Goal: Find specific page/section: Find specific page/section

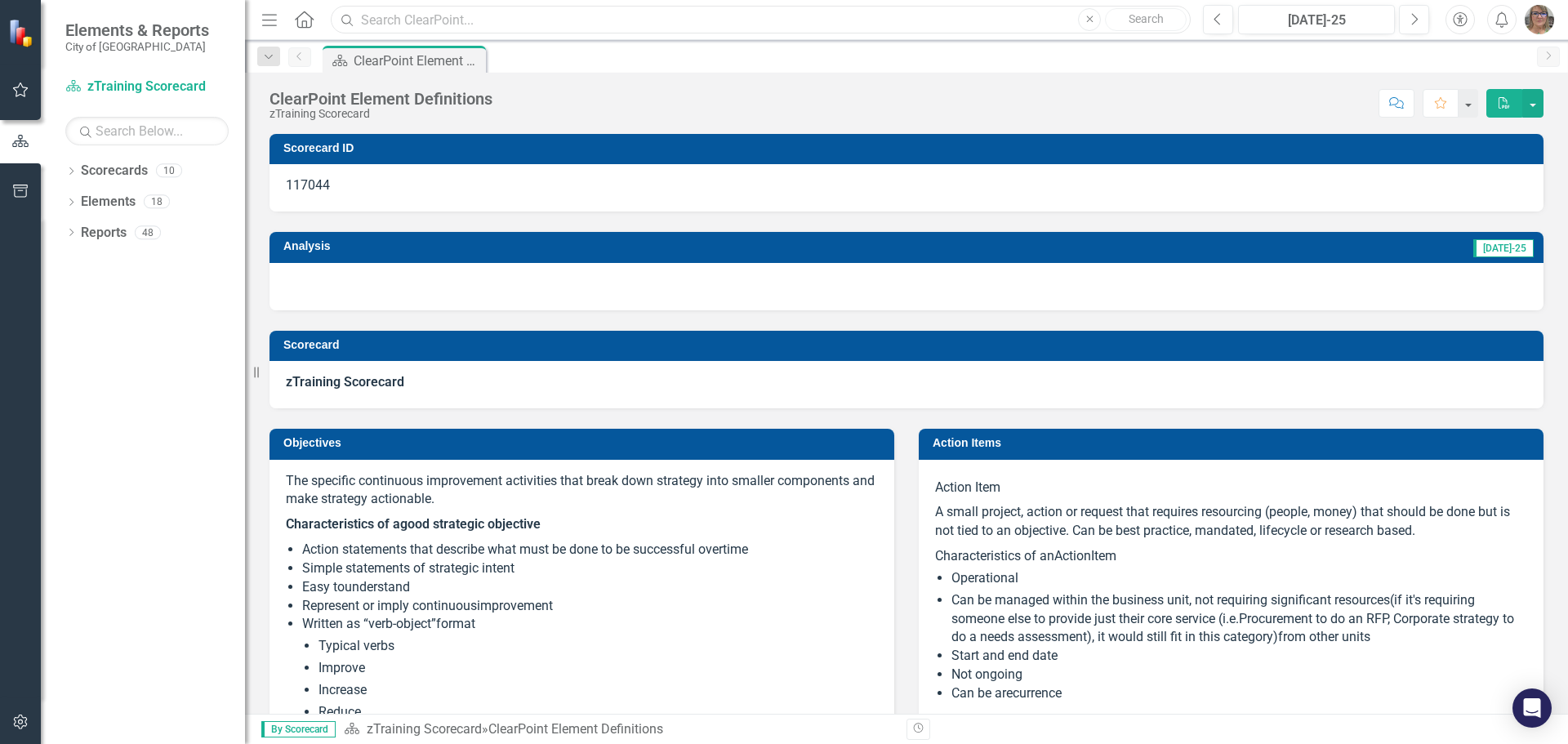
click at [424, 22] on input "text" at bounding box center [761, 20] width 860 height 29
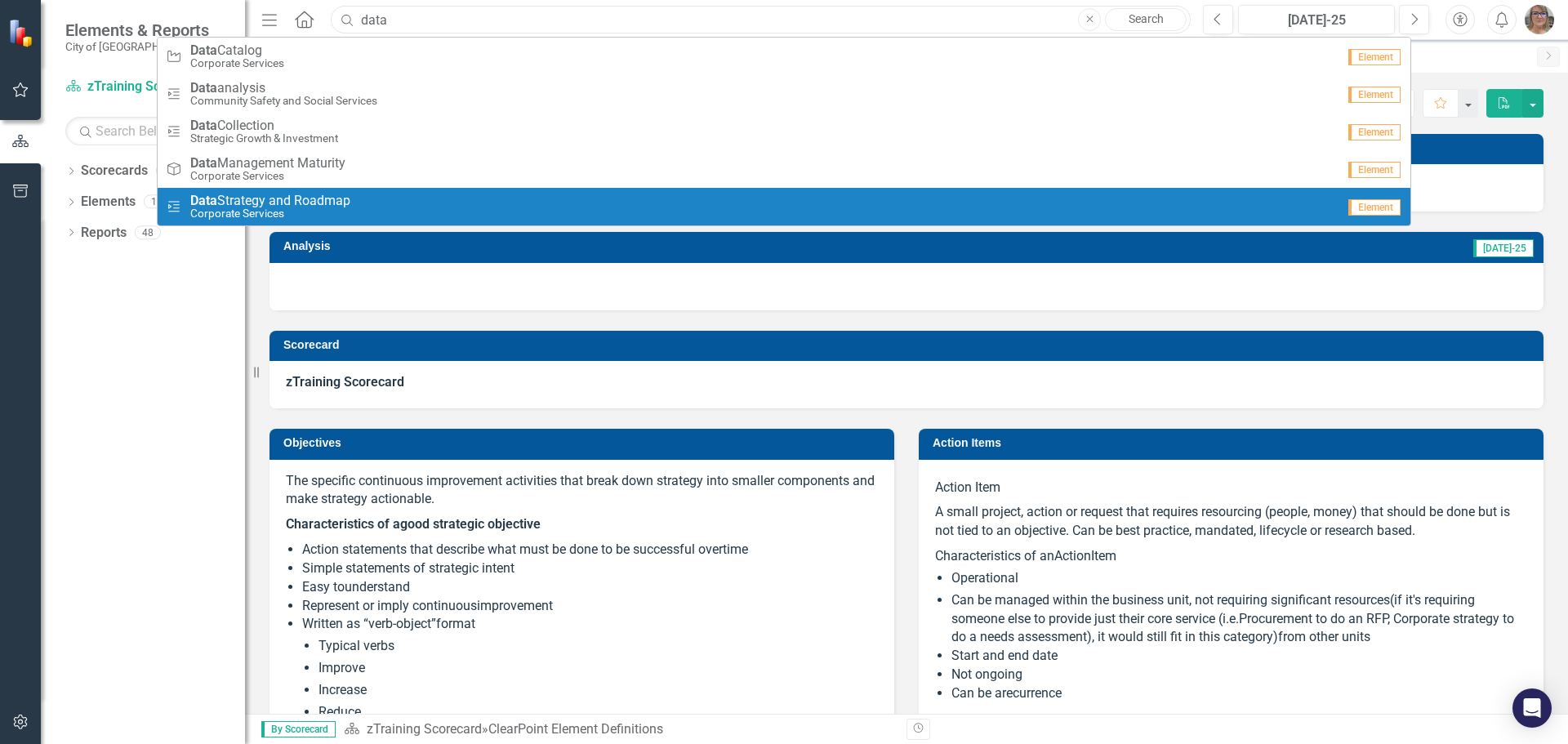
type input "data"
click at [271, 205] on span "Data Strategy and Roadmap" at bounding box center [270, 200] width 160 height 15
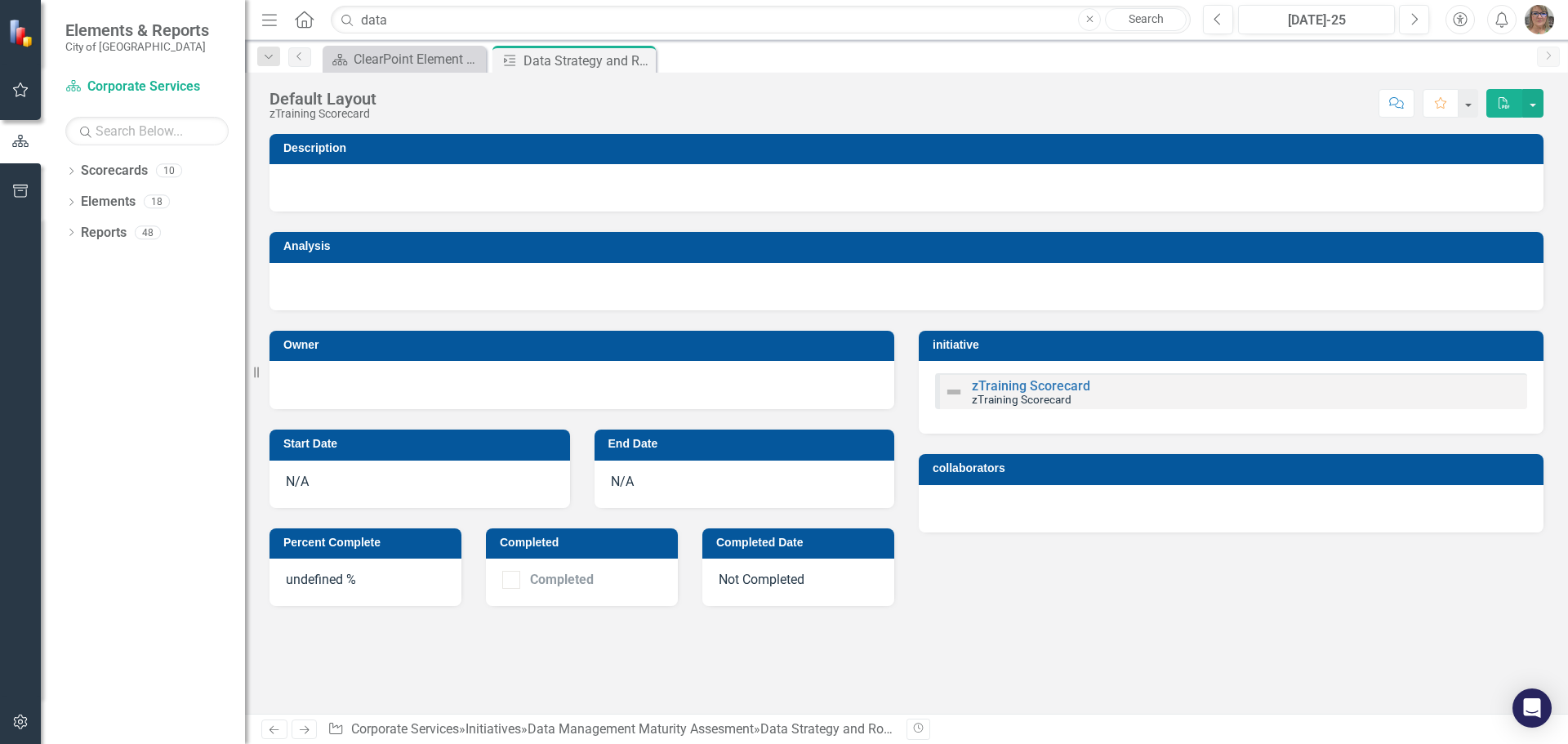
checkbox input "true"
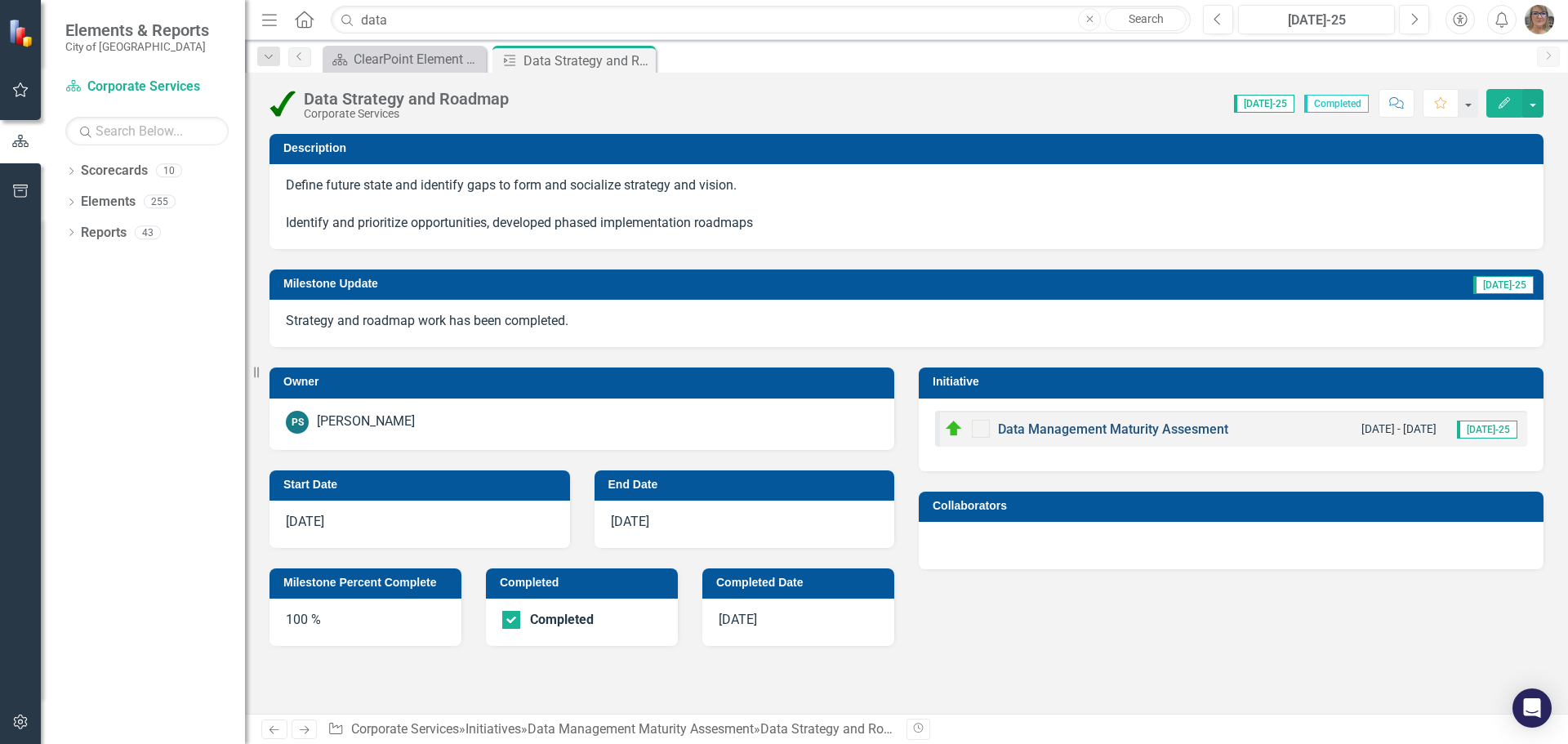
click at [1077, 433] on link "Data Management Maturity Assesment" at bounding box center [1112, 429] width 230 height 16
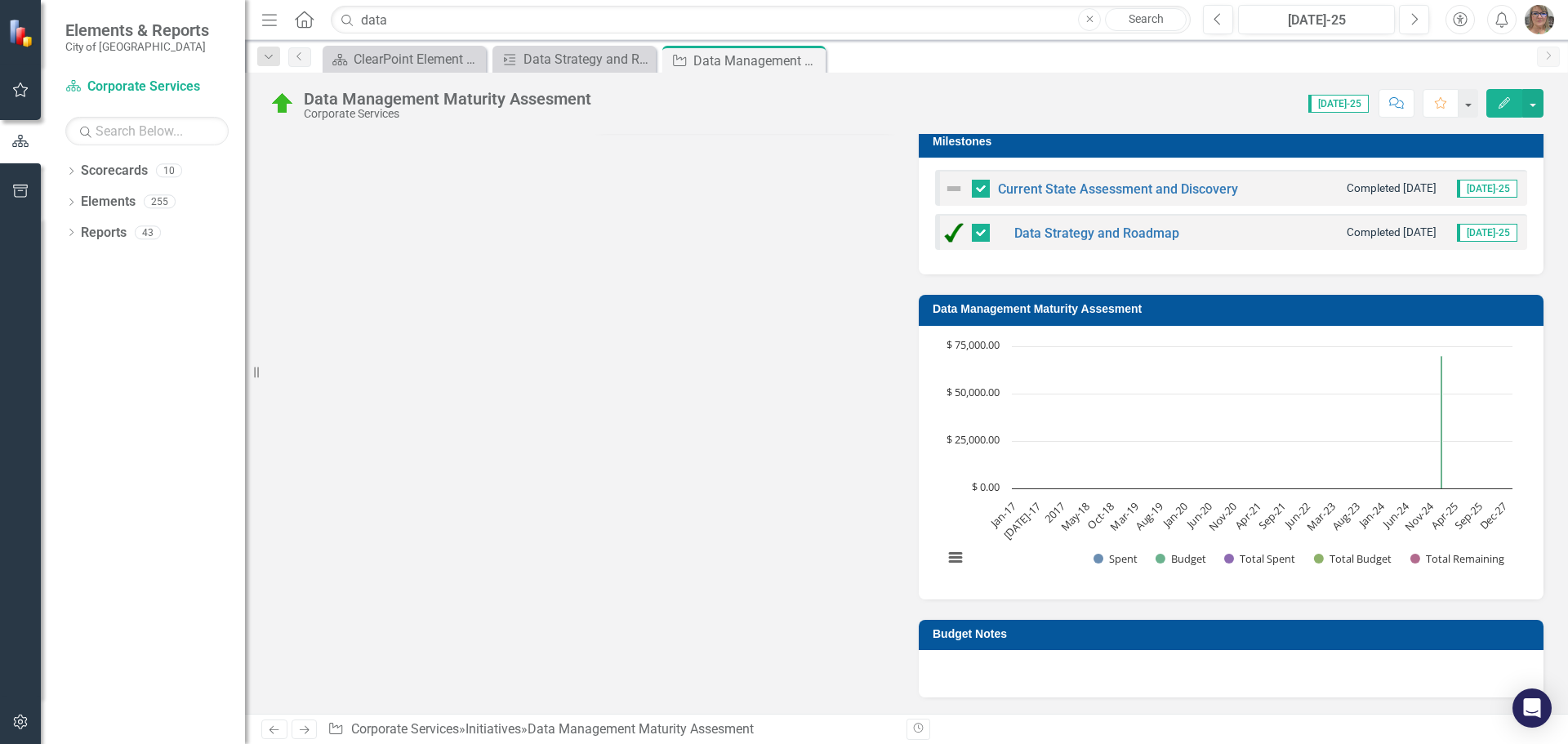
scroll to position [817, 0]
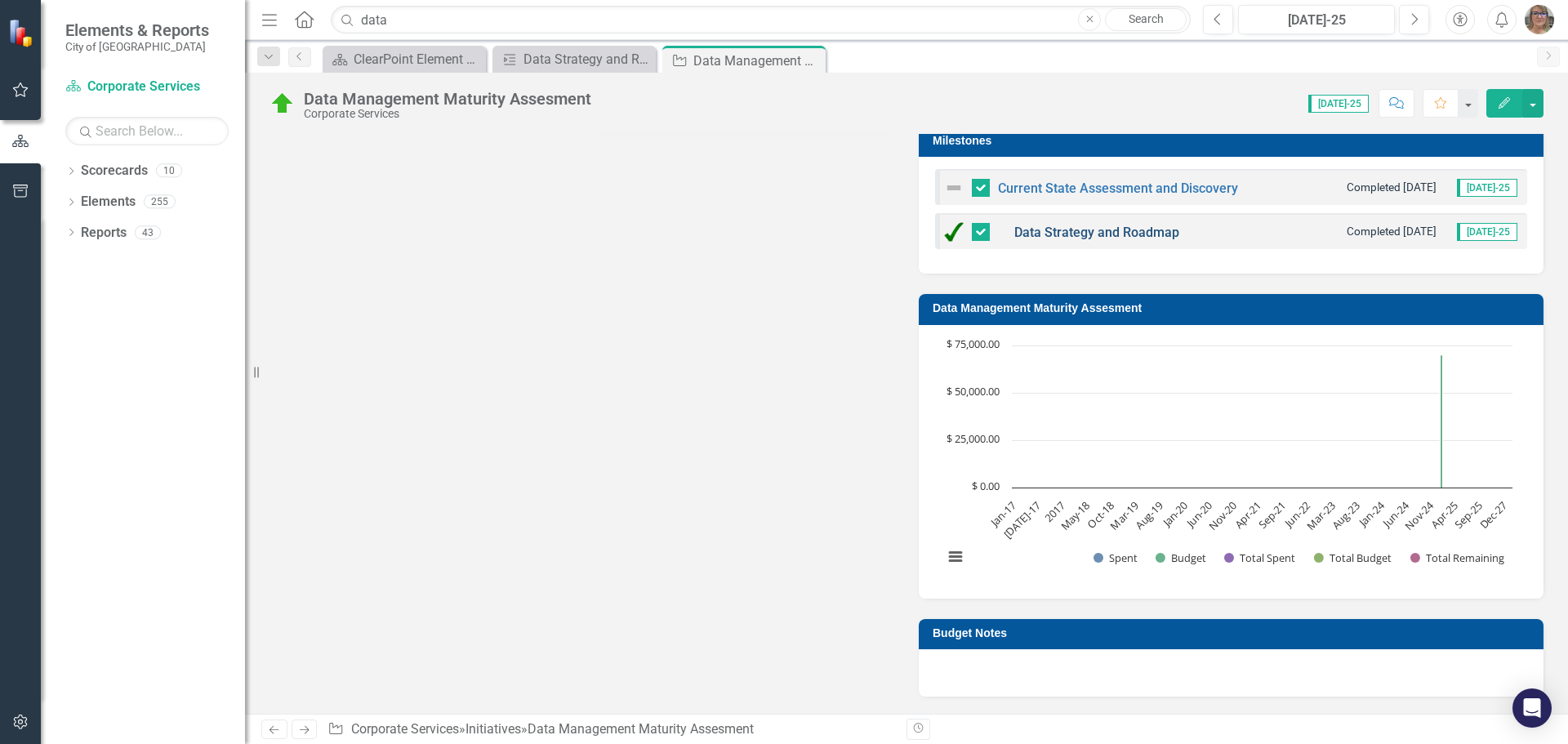
click at [1094, 231] on link "Data Strategy and Roadmap" at bounding box center [1096, 232] width 165 height 16
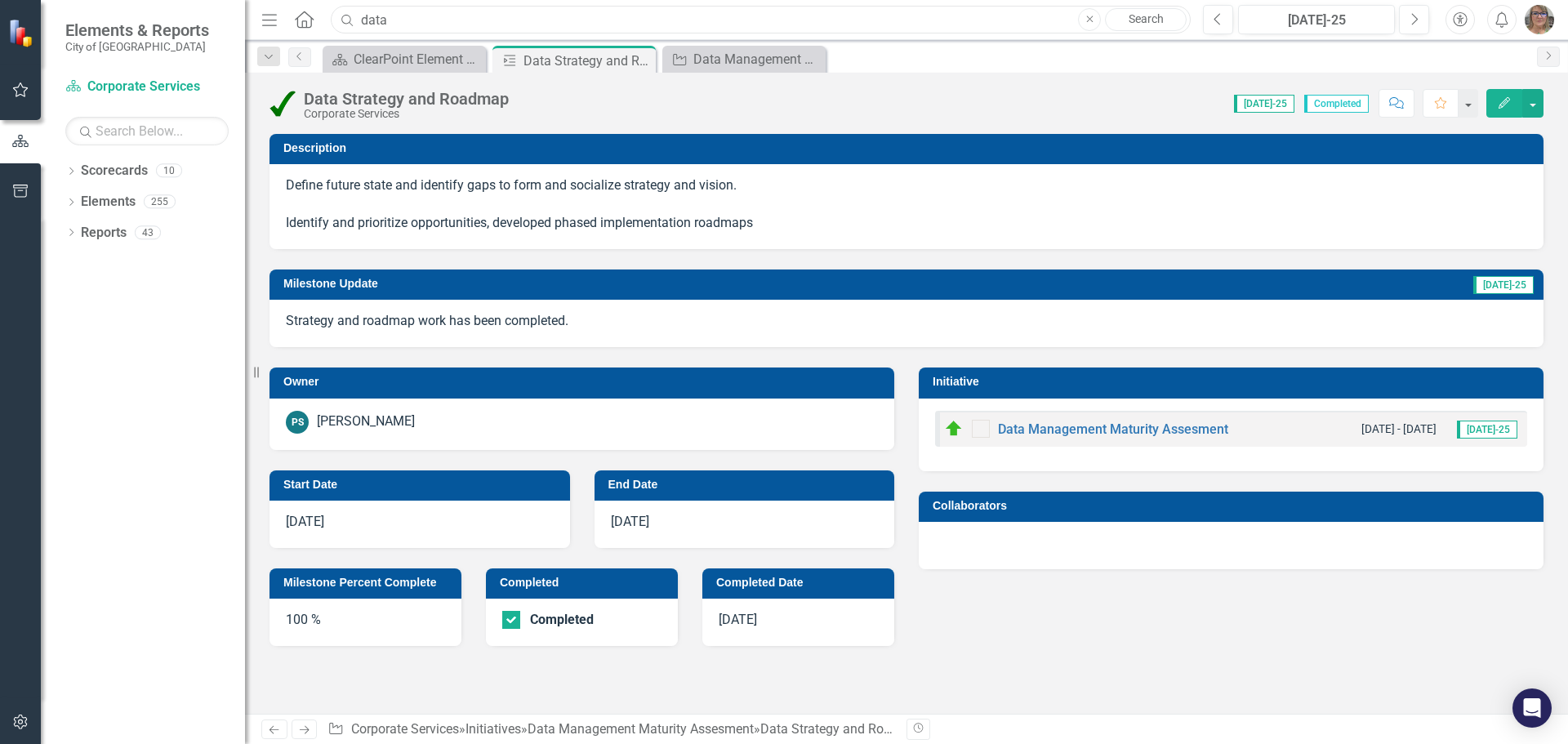
click at [411, 22] on input "data" at bounding box center [761, 20] width 860 height 29
drag, startPoint x: 401, startPoint y: 15, endPoint x: 335, endPoint y: 16, distance: 66.0
click at [335, 16] on input "data" at bounding box center [761, 20] width 860 height 29
drag, startPoint x: 445, startPoint y: 22, endPoint x: 336, endPoint y: 22, distance: 109.0
click at [336, 22] on input "master data" at bounding box center [761, 20] width 860 height 29
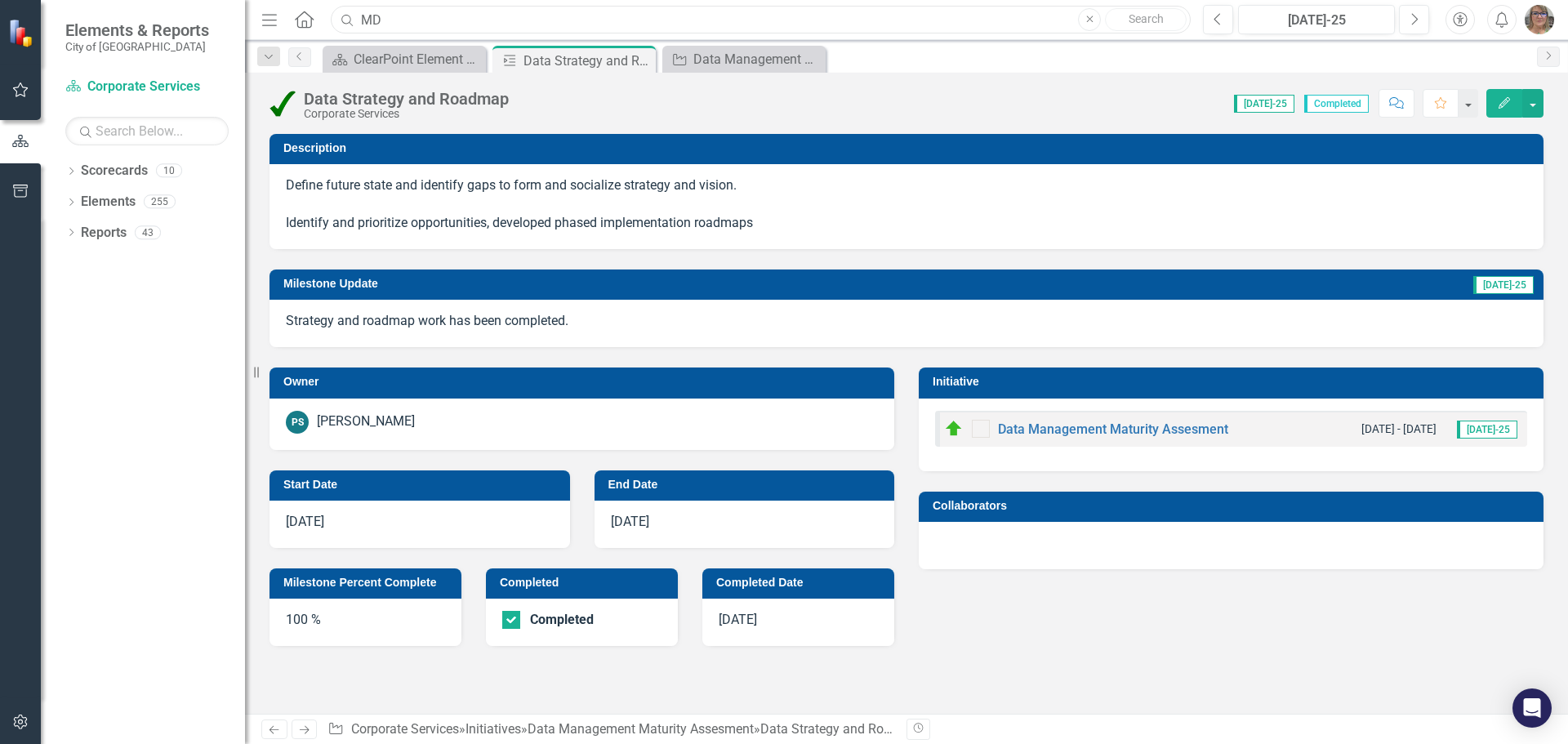
type input "MDM"
drag, startPoint x: 403, startPoint y: 23, endPoint x: 348, endPoint y: 16, distance: 55.4
click at [348, 16] on div "Search MDM Close No results" at bounding box center [756, 20] width 860 height 29
click at [405, 19] on input "text" at bounding box center [761, 20] width 860 height 29
type input "data"
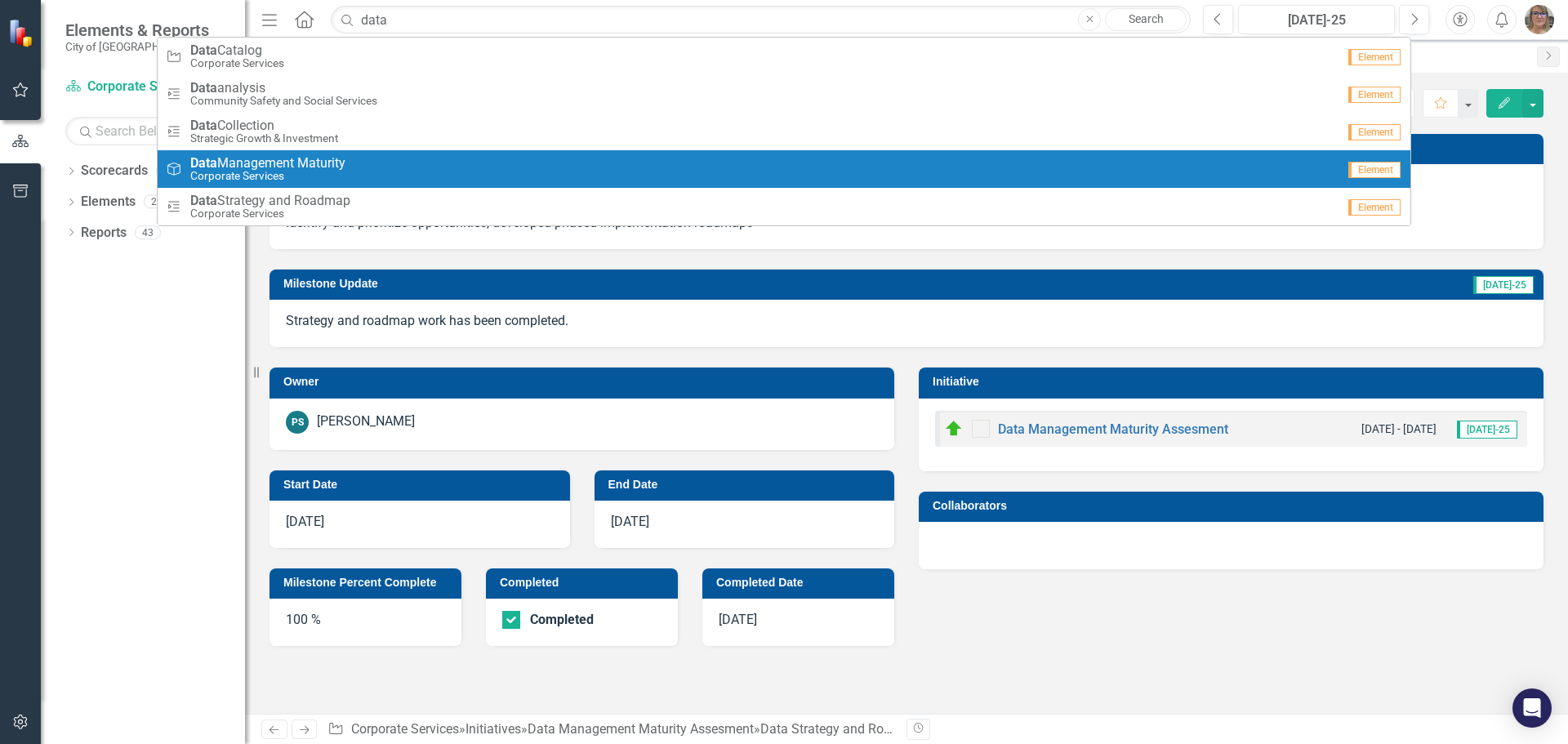
click at [265, 162] on span "Data Management Maturity" at bounding box center [267, 162] width 155 height 15
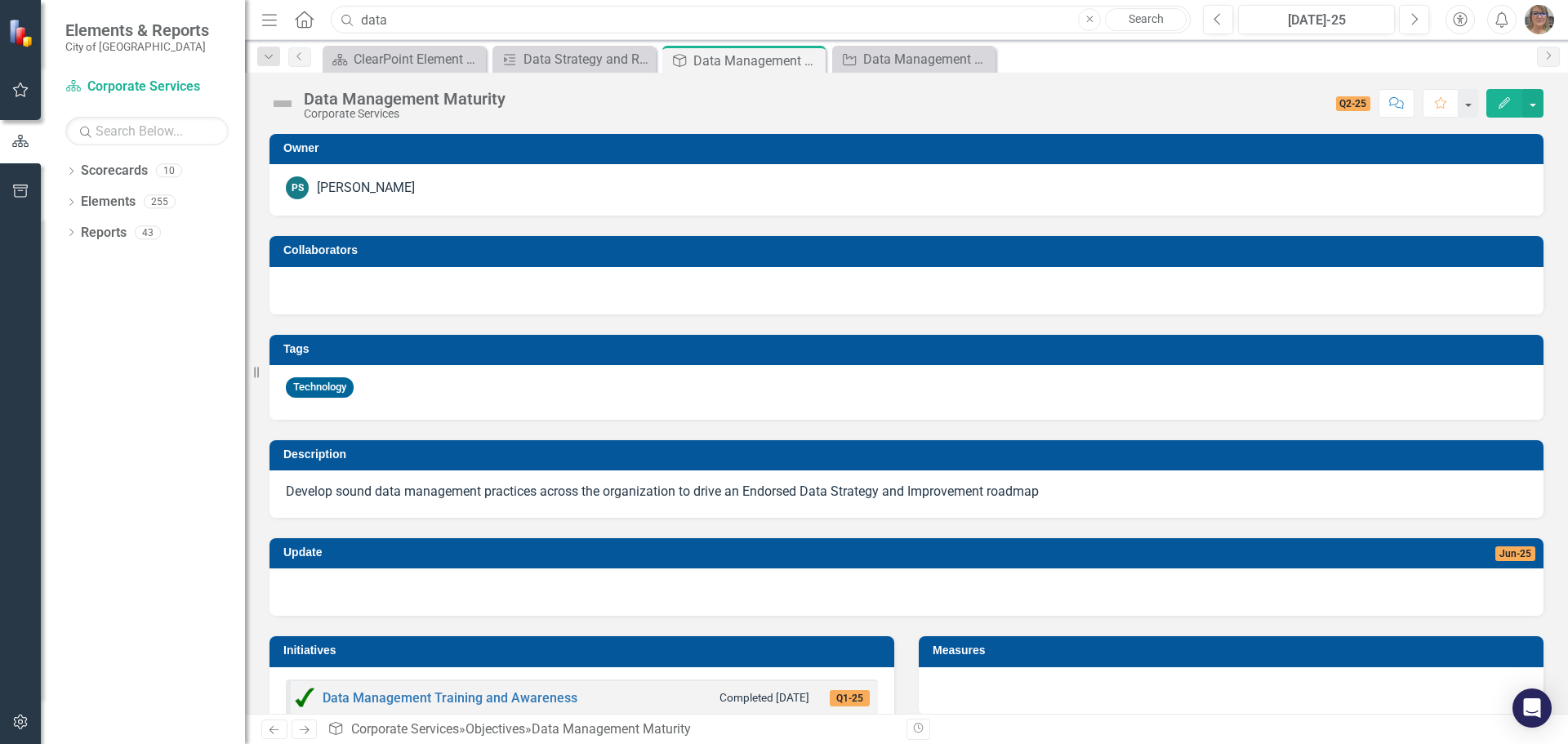
click at [427, 20] on input "data" at bounding box center [761, 20] width 860 height 29
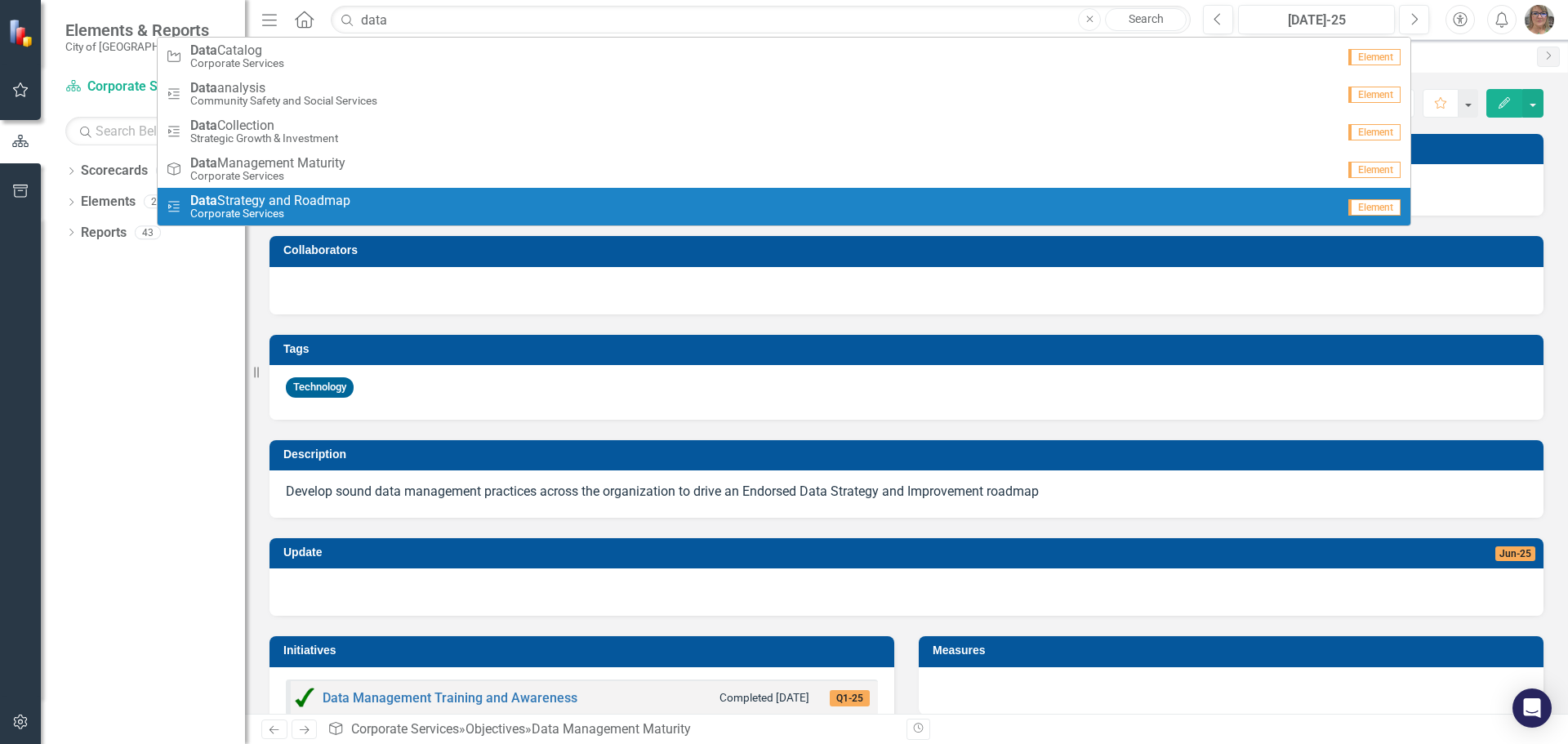
click at [246, 194] on span "Data Strategy and Roadmap" at bounding box center [270, 200] width 160 height 15
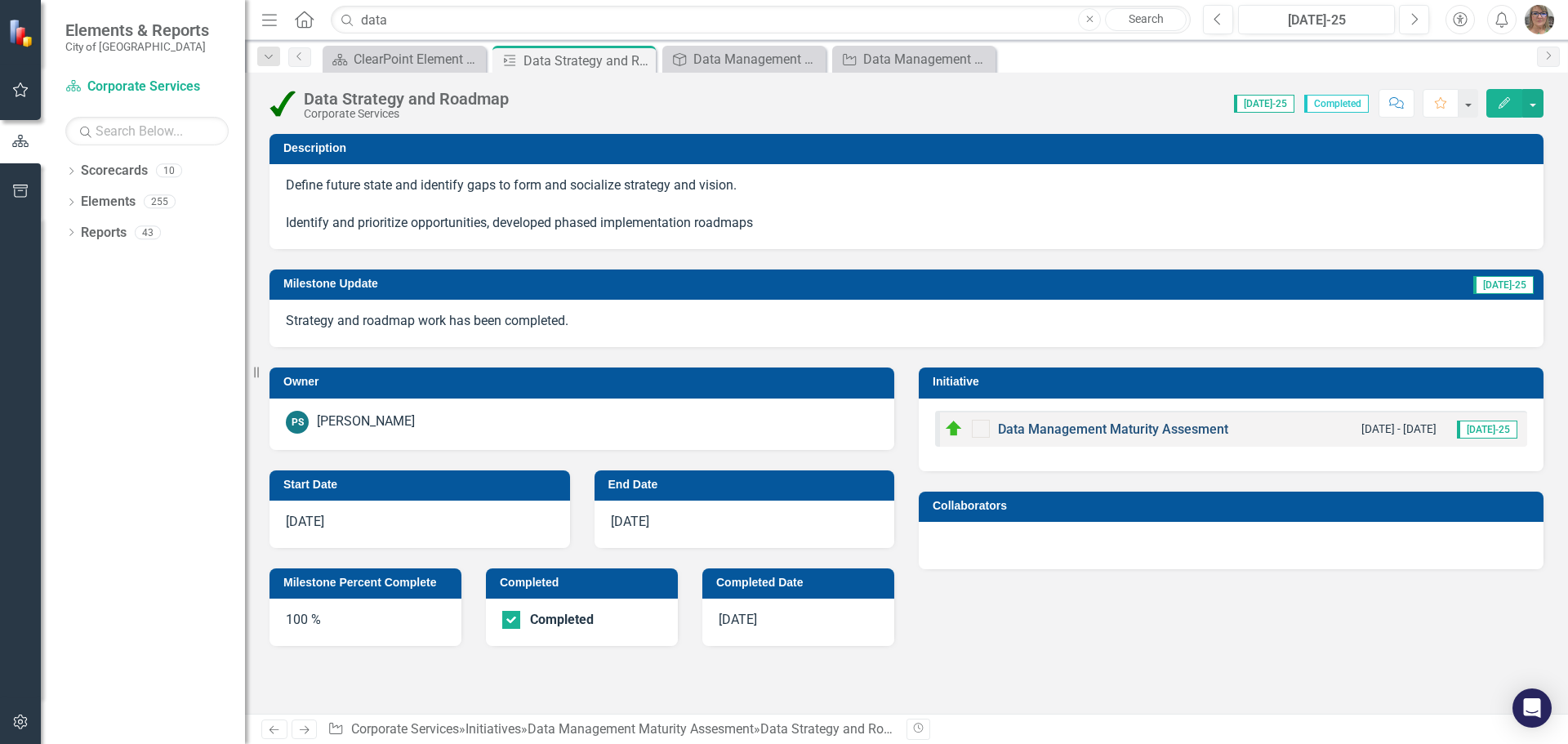
click at [1047, 427] on link "Data Management Maturity Assesment" at bounding box center [1112, 429] width 230 height 16
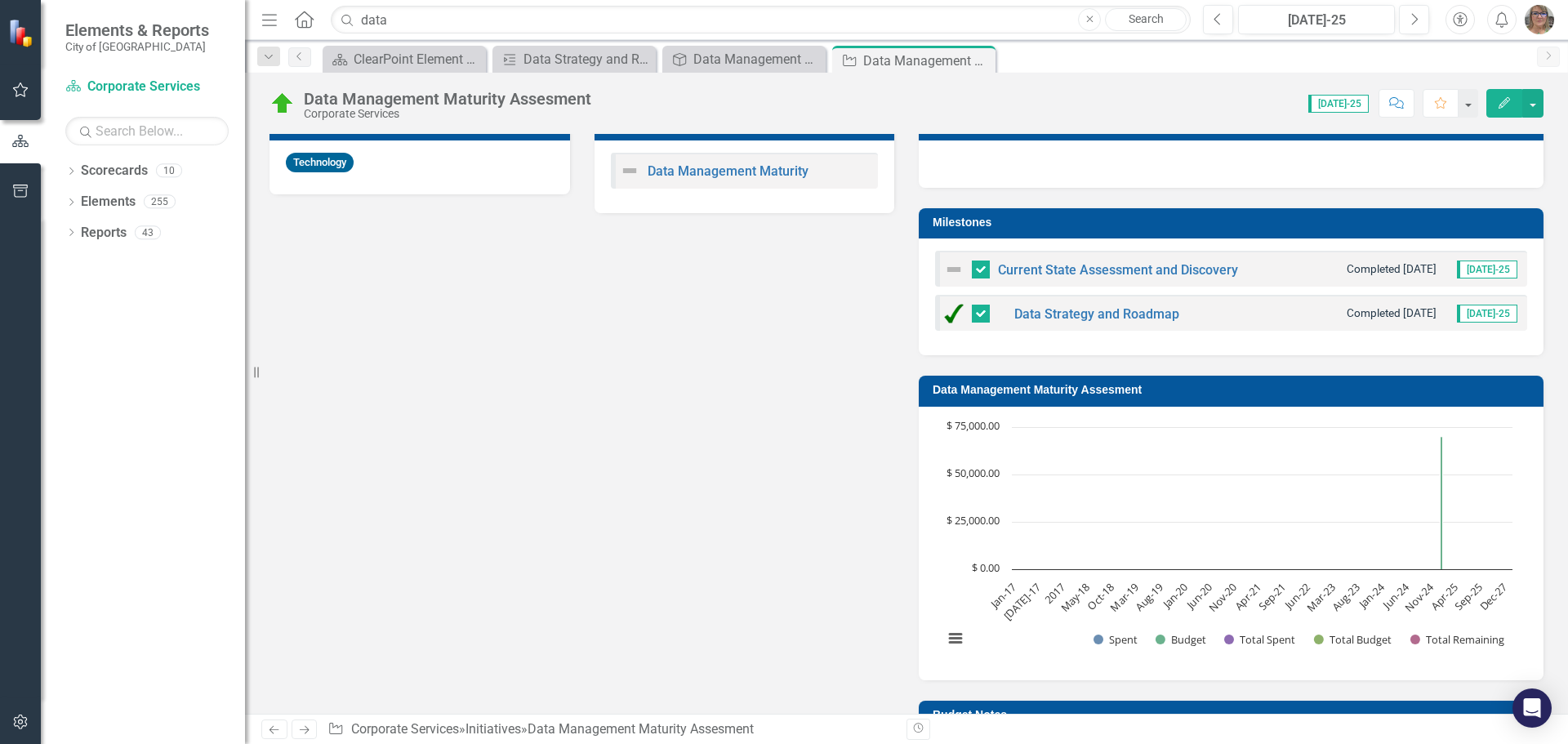
scroll to position [653, 0]
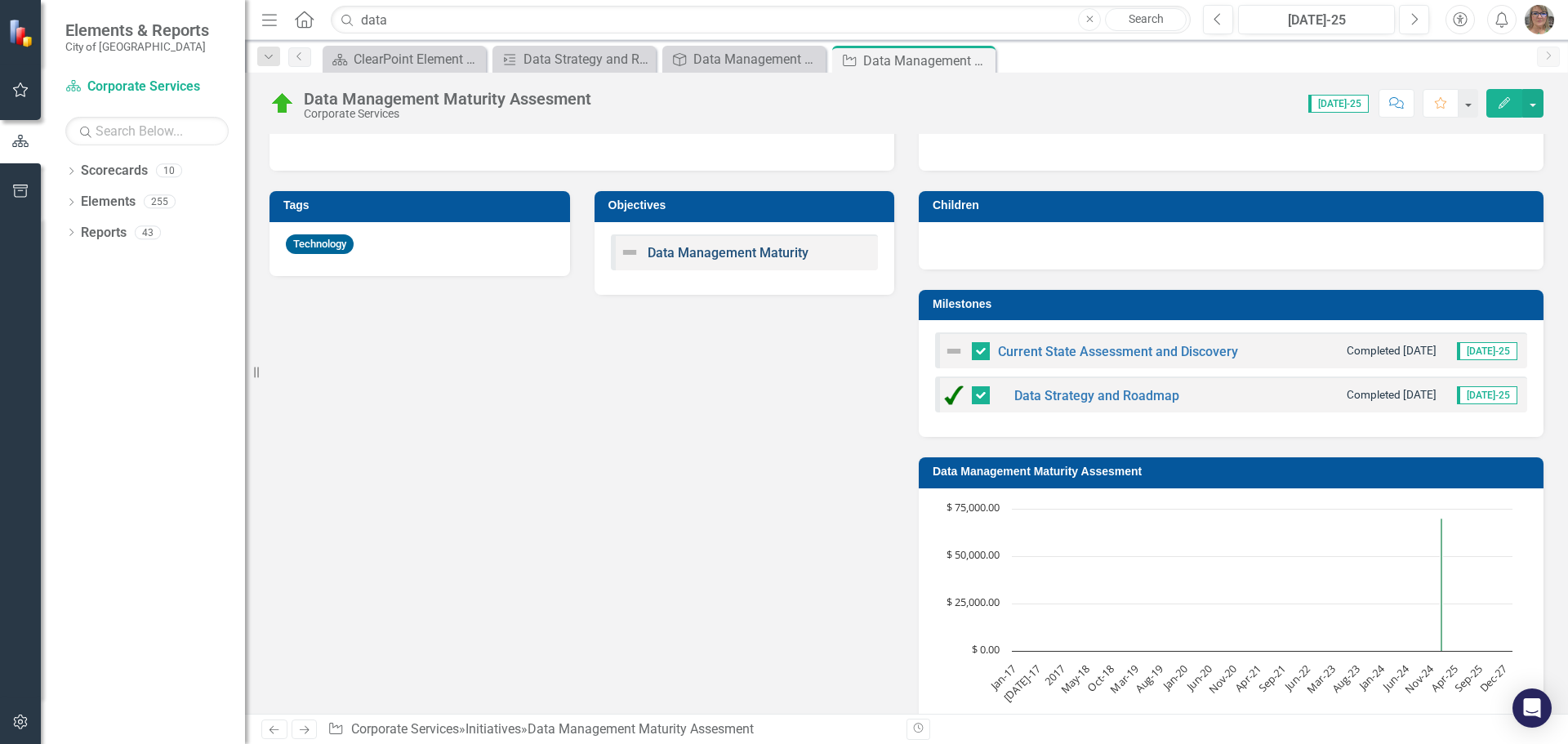
click at [728, 252] on link "Data Management Maturity" at bounding box center [728, 252] width 161 height 16
